Goal: Task Accomplishment & Management: Use online tool/utility

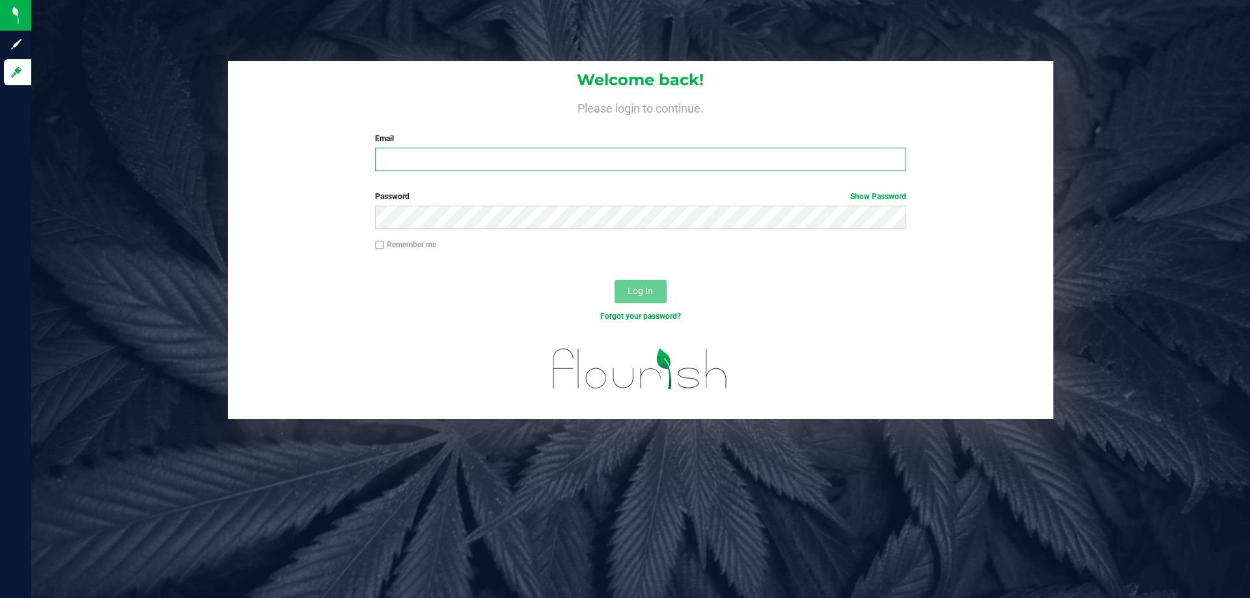
click at [392, 165] on input "Email" at bounding box center [640, 159] width 531 height 23
type input "[EMAIL_ADDRESS][DOMAIN_NAME]"
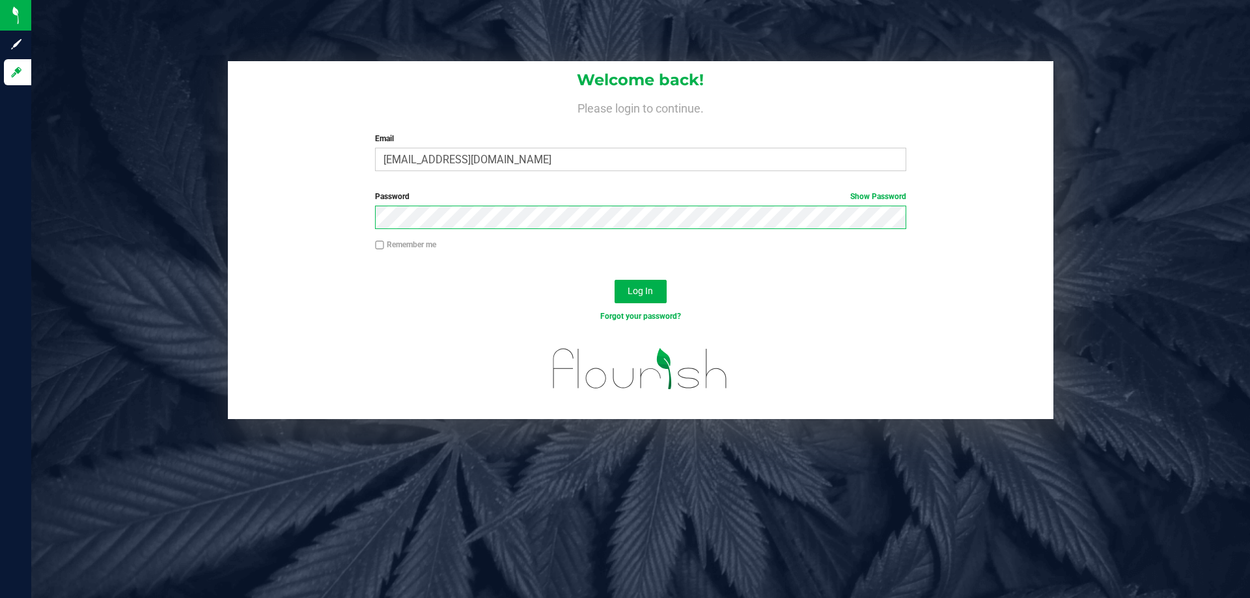
click at [615, 280] on button "Log In" at bounding box center [641, 291] width 52 height 23
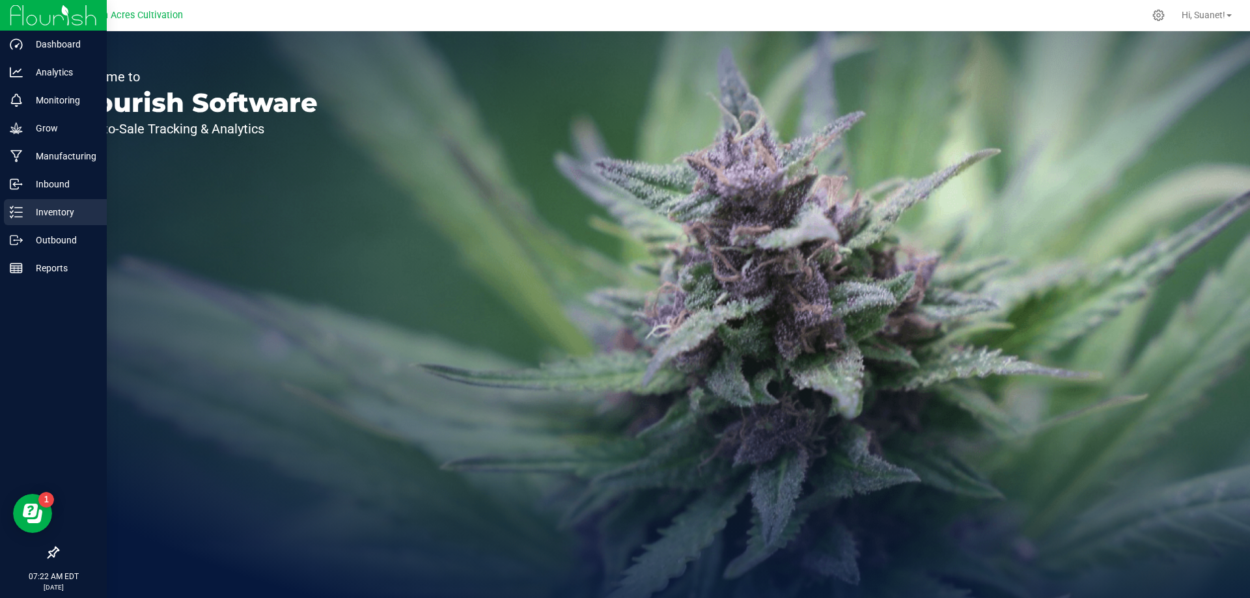
click at [58, 212] on p "Inventory" at bounding box center [62, 212] width 78 height 16
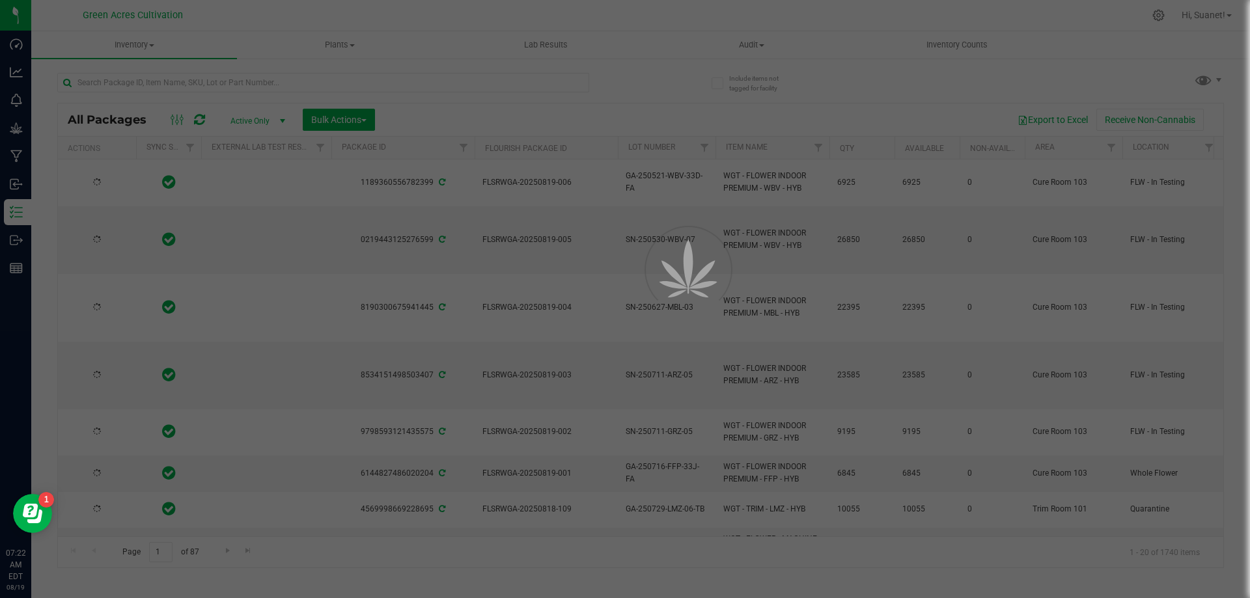
click at [184, 81] on div at bounding box center [625, 299] width 1250 height 598
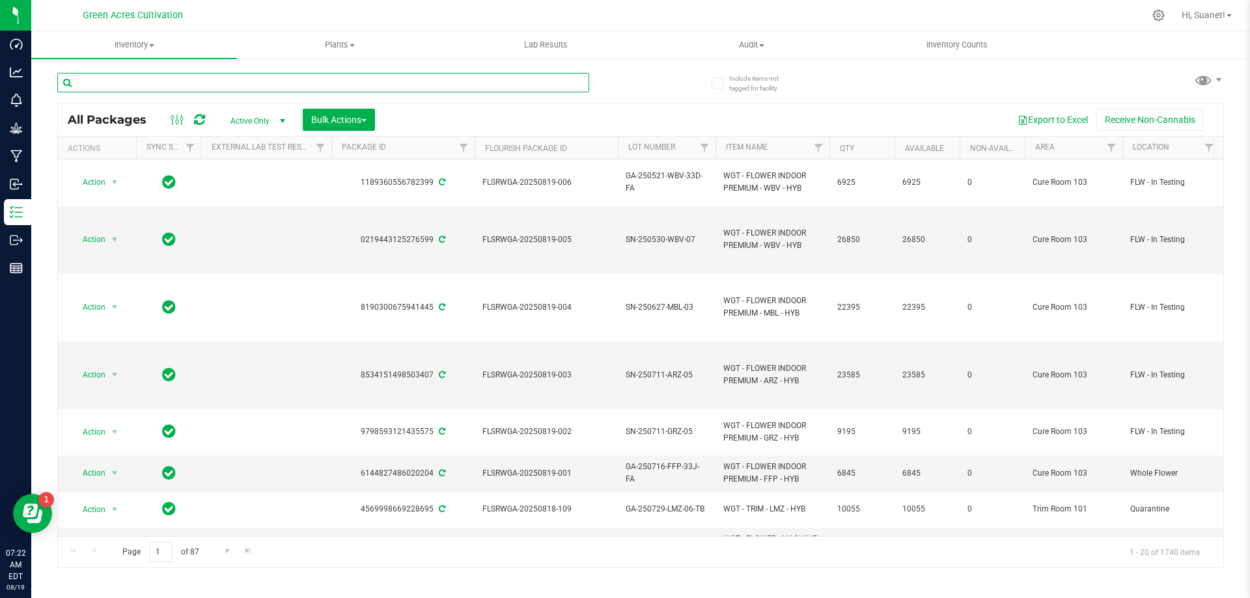
click at [184, 81] on input "text" at bounding box center [323, 83] width 532 height 20
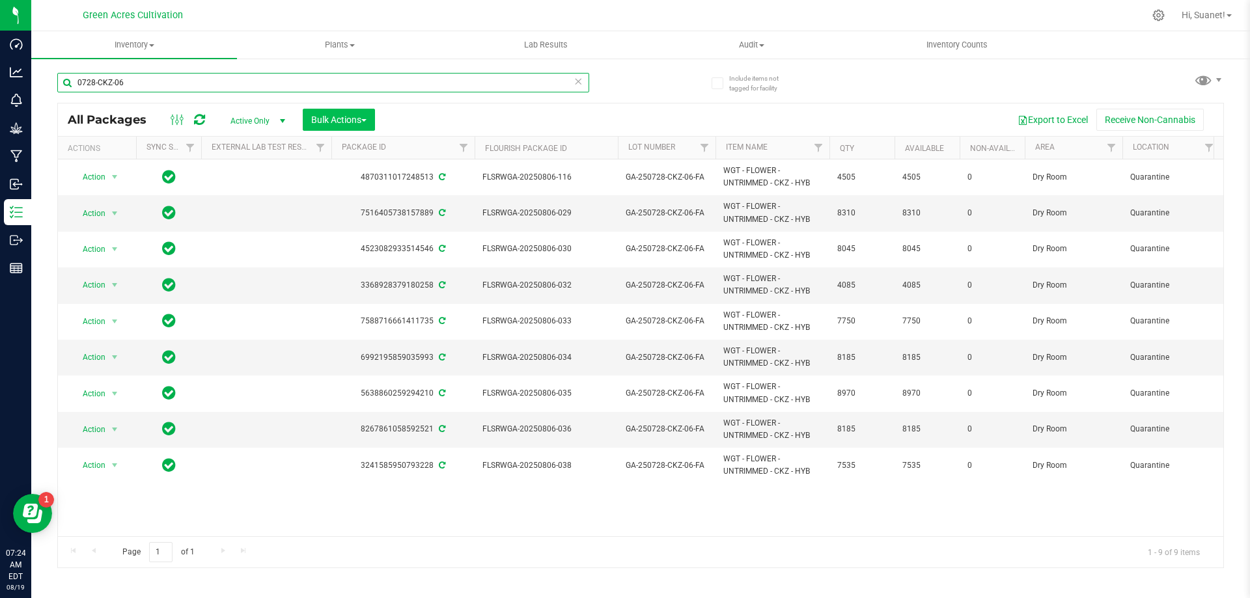
type input "0728-CKZ-06"
click at [356, 118] on span "Bulk Actions" at bounding box center [338, 120] width 55 height 10
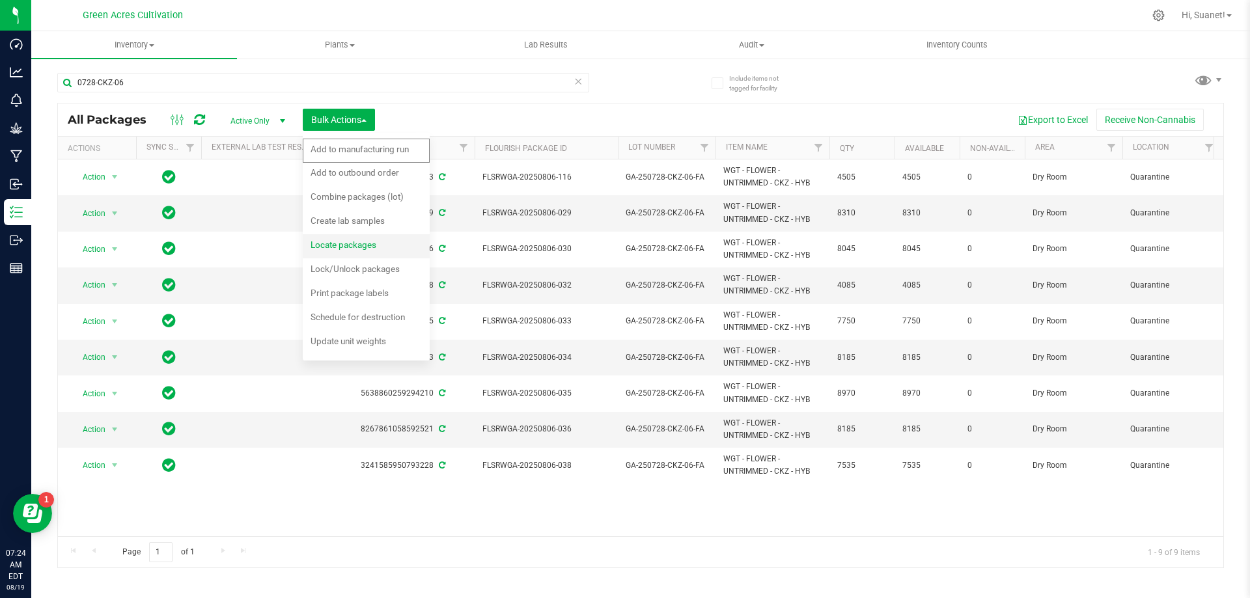
click at [361, 249] on span "Locate packages" at bounding box center [344, 245] width 66 height 10
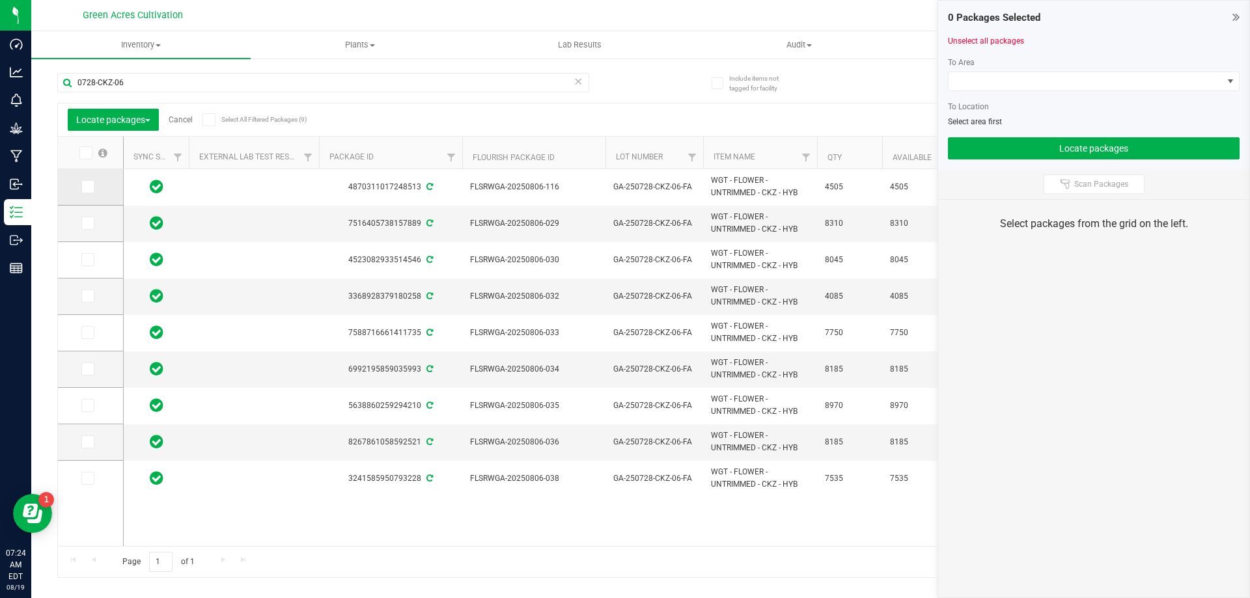
click at [88, 187] on icon at bounding box center [87, 187] width 8 height 0
click at [0, 0] on input "checkbox" at bounding box center [0, 0] width 0 height 0
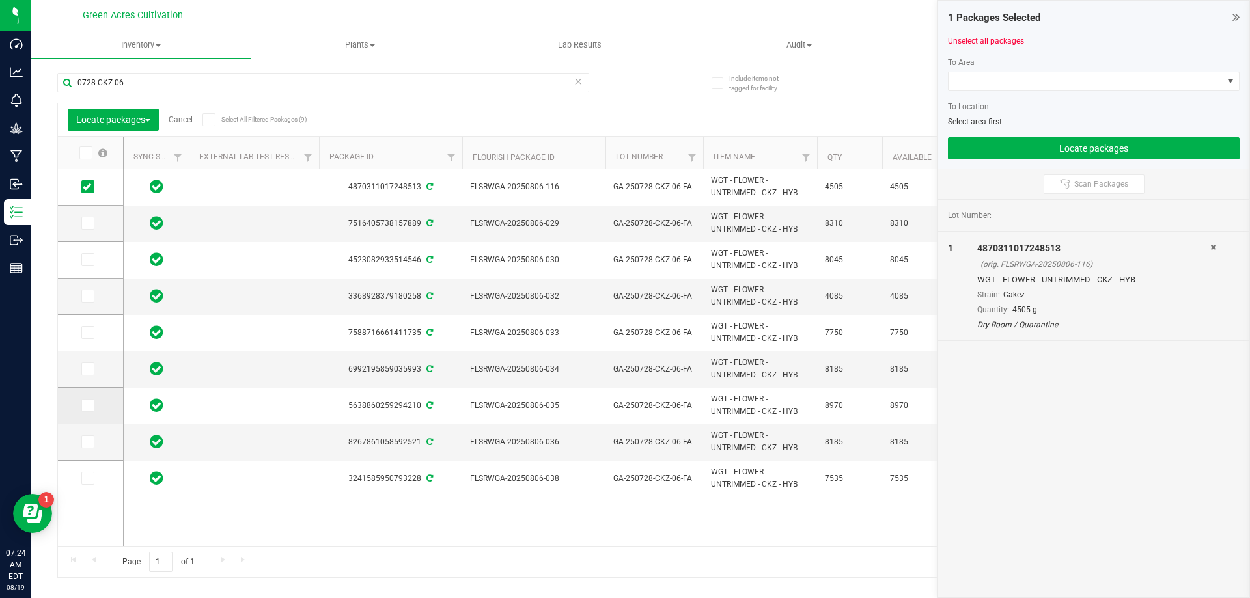
click at [90, 406] on icon at bounding box center [87, 406] width 8 height 0
click at [0, 0] on input "checkbox" at bounding box center [0, 0] width 0 height 0
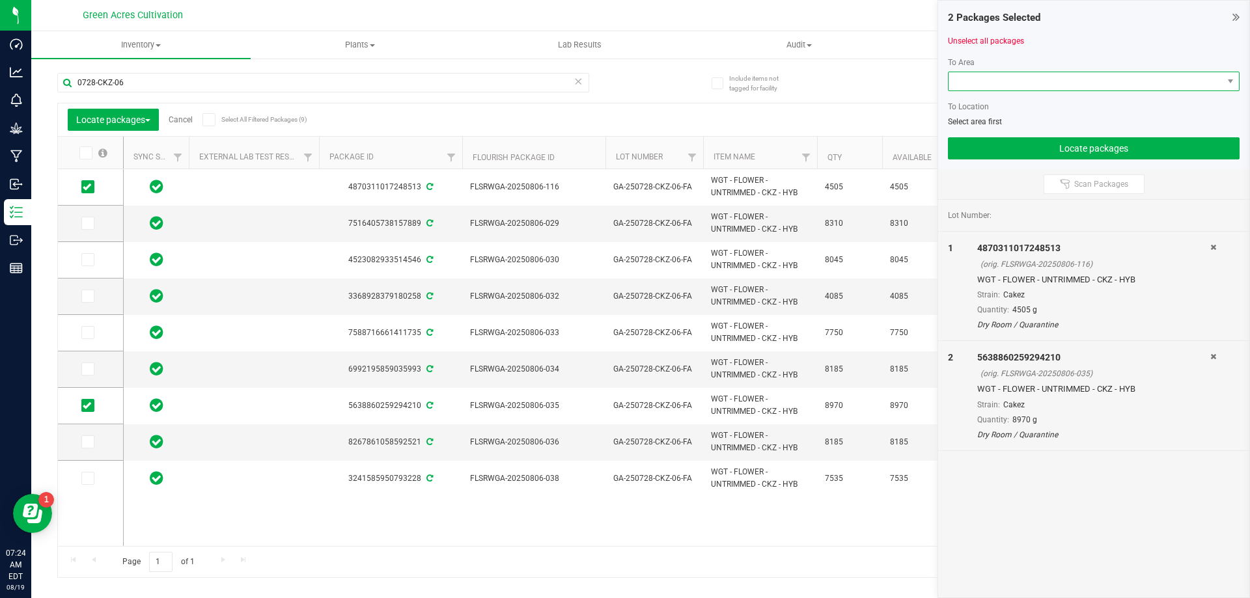
click at [1018, 83] on span at bounding box center [1086, 81] width 274 height 18
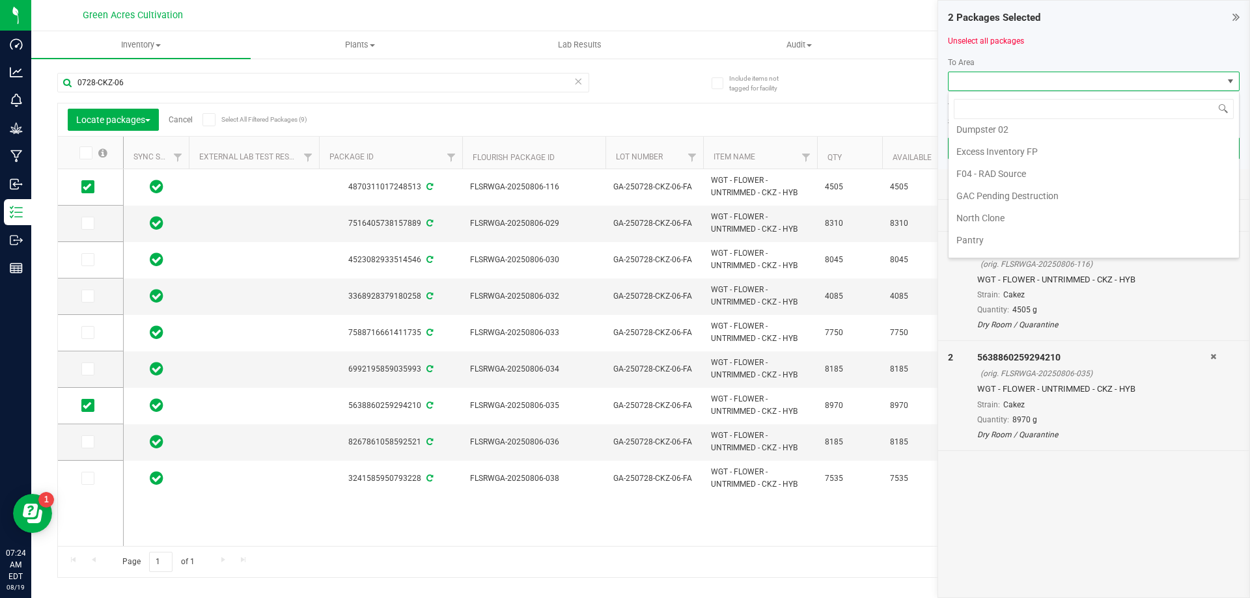
scroll to position [246, 0]
click at [973, 249] on li "Trim Room 101" at bounding box center [1094, 245] width 290 height 22
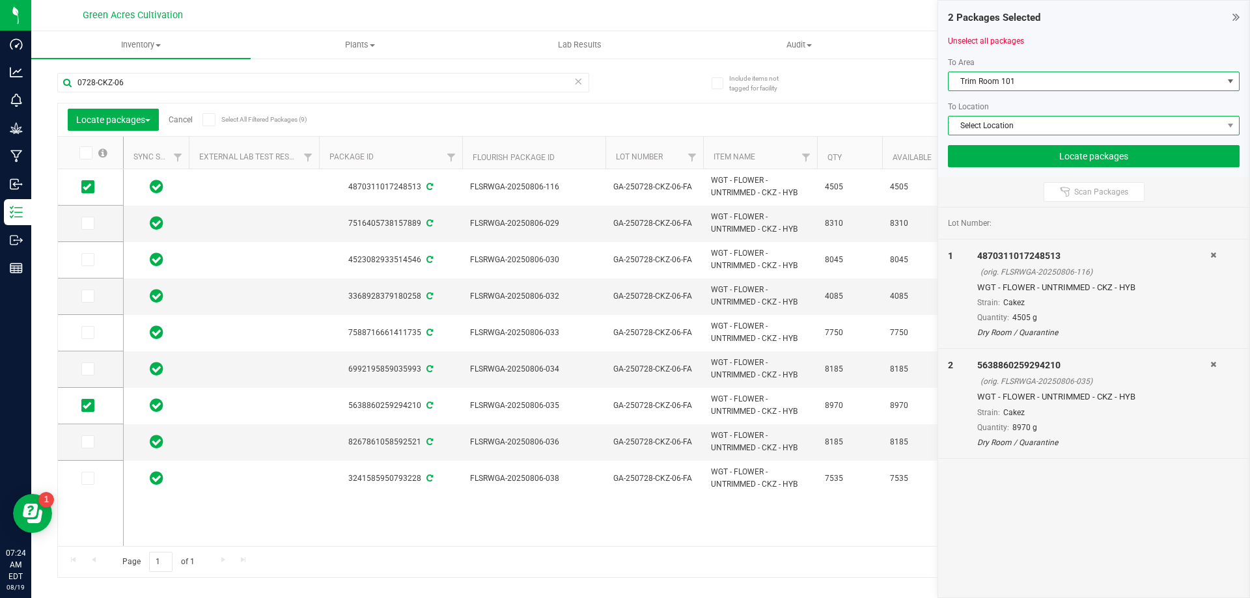
click at [1029, 126] on span "Select Location" at bounding box center [1086, 126] width 274 height 18
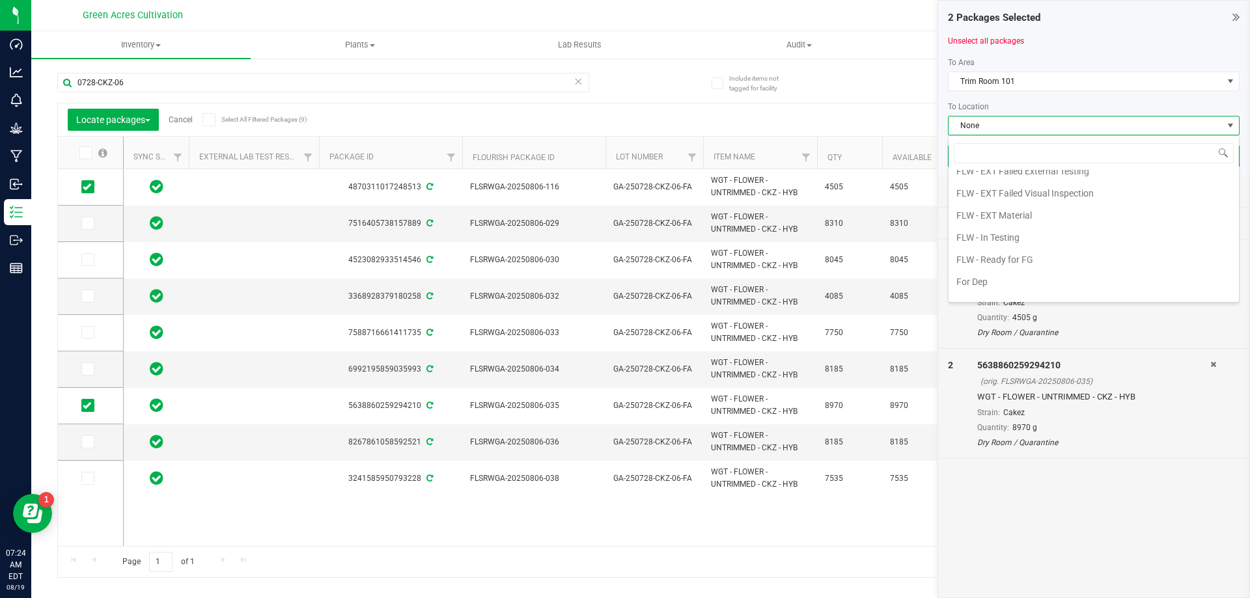
scroll to position [130, 0]
click at [1001, 222] on li "FLW - In Testing" at bounding box center [1094, 228] width 290 height 22
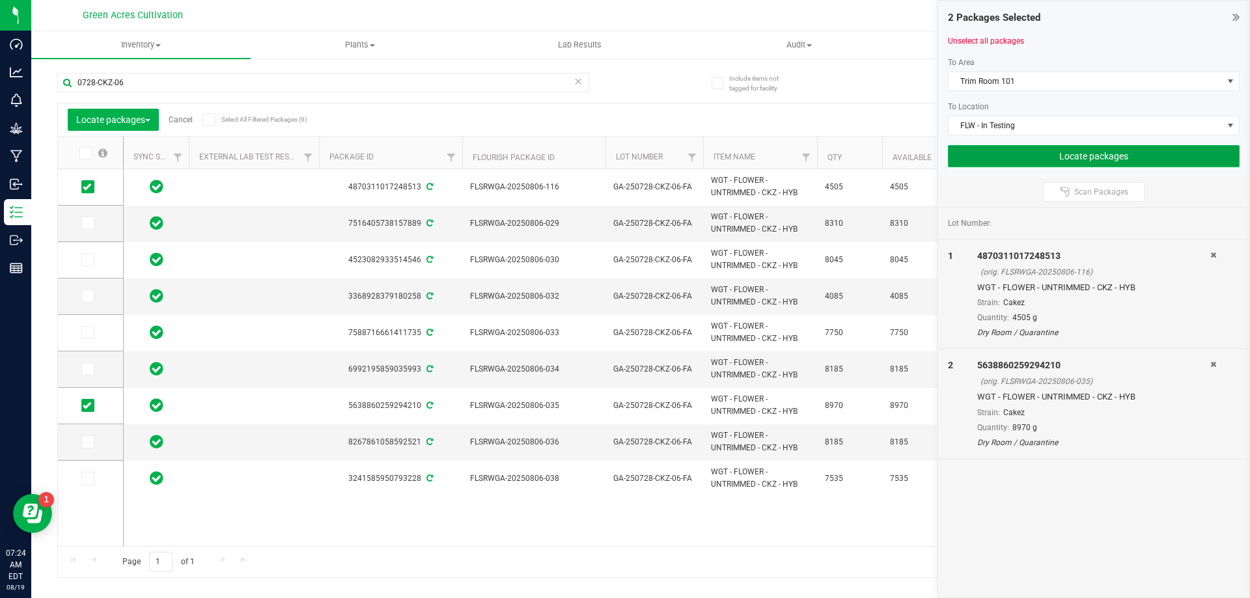
click at [1021, 152] on button "Locate packages" at bounding box center [1094, 156] width 292 height 22
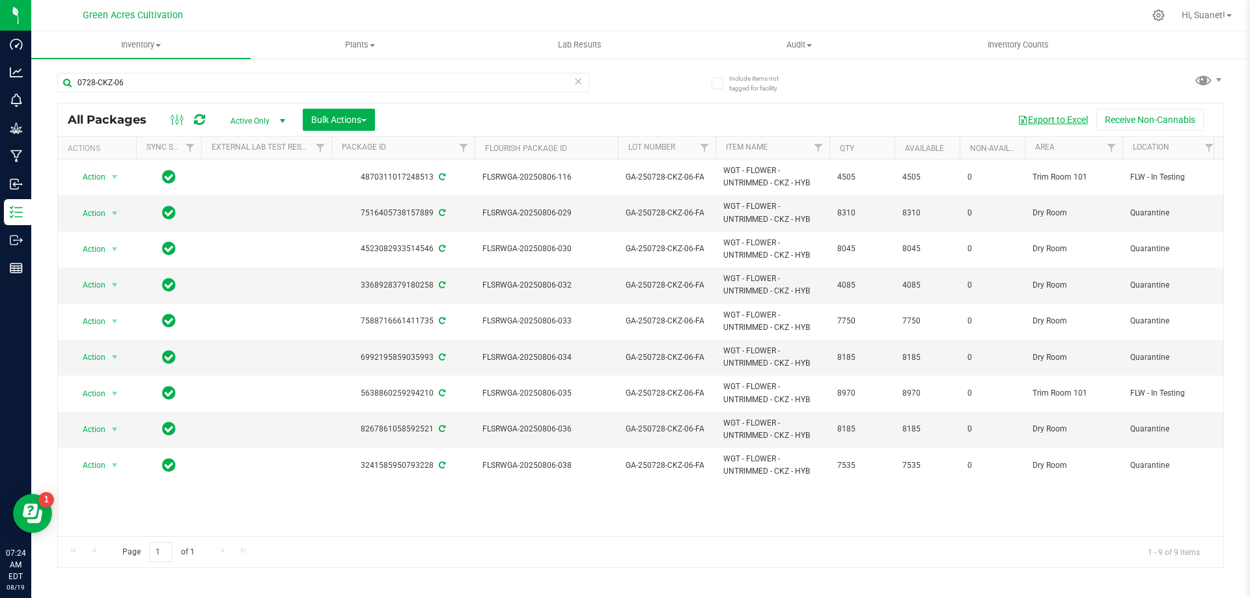
click at [1061, 118] on button "Export to Excel" at bounding box center [1052, 120] width 87 height 22
click at [1230, 16] on span at bounding box center [1229, 15] width 5 height 3
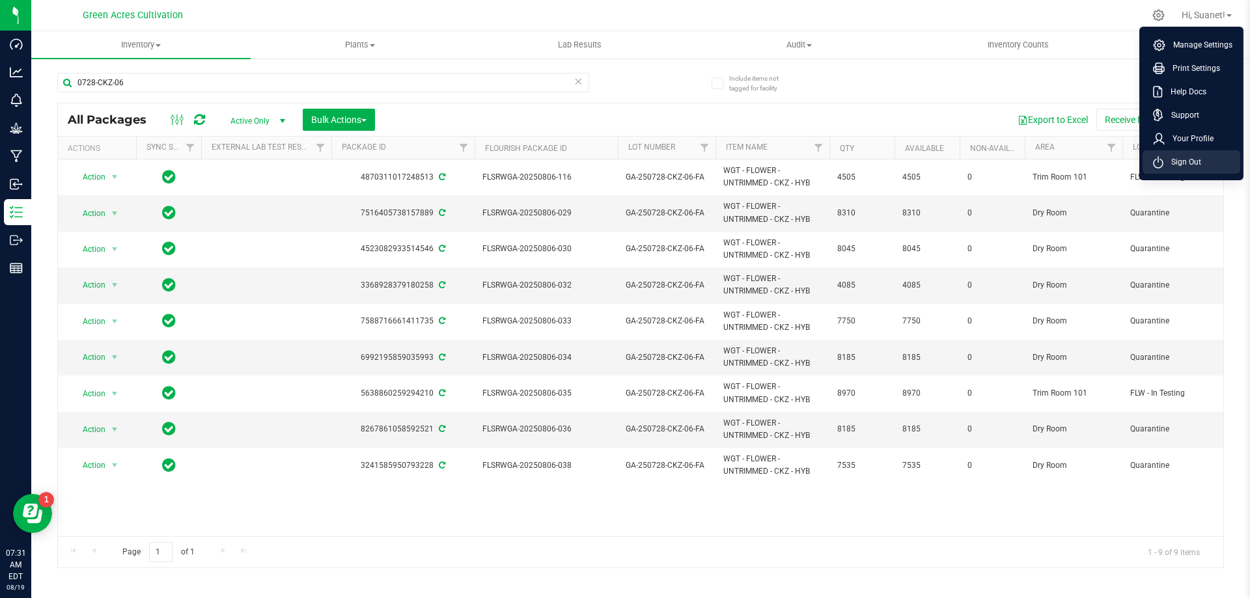
click at [1180, 166] on span "Sign Out" at bounding box center [1182, 162] width 38 height 13
